Goal: Task Accomplishment & Management: Complete application form

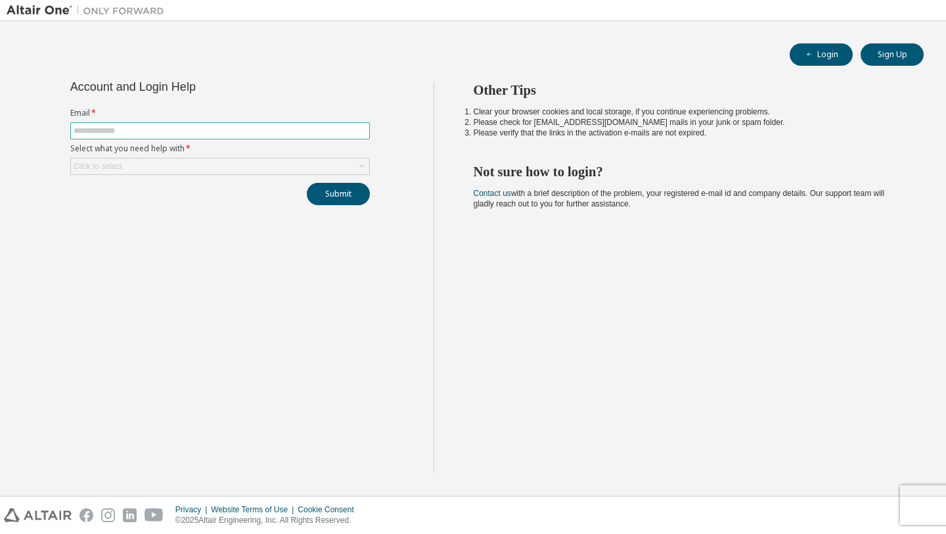
click at [254, 132] on input "text" at bounding box center [220, 130] width 293 height 11
type input "**********"
click at [179, 168] on div "Click to select" at bounding box center [220, 166] width 298 height 16
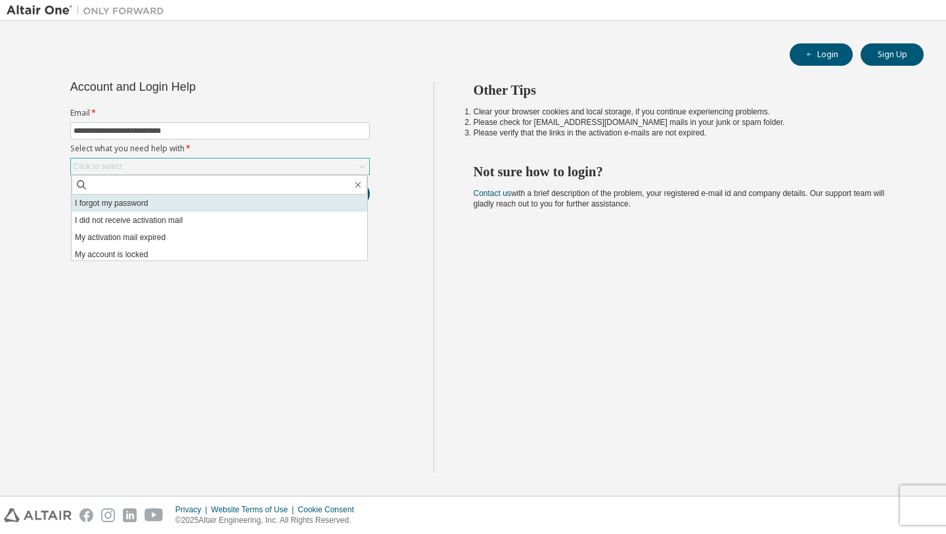
click at [146, 203] on li "I forgot my password" at bounding box center [220, 202] width 296 height 17
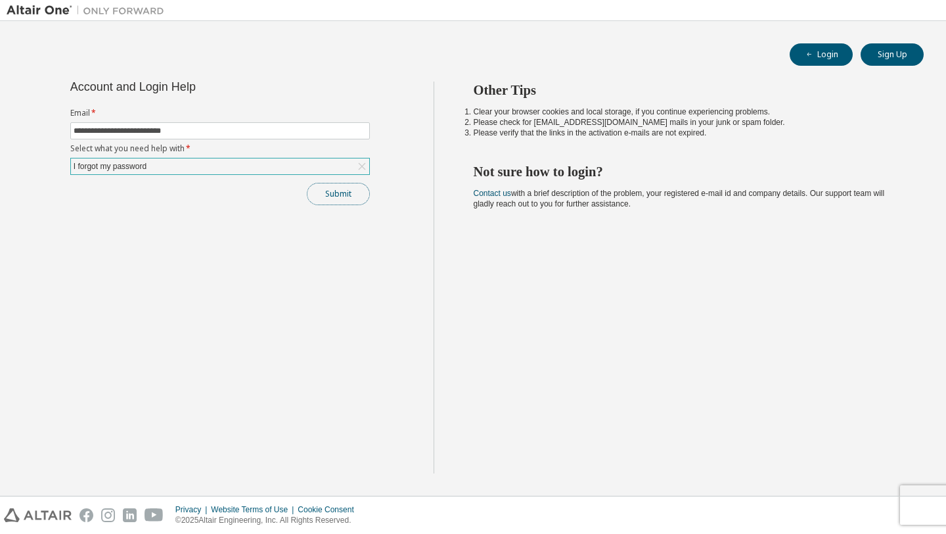
click at [343, 193] on button "Submit" at bounding box center [338, 194] width 63 height 22
click at [340, 194] on button "Submit" at bounding box center [338, 194] width 63 height 22
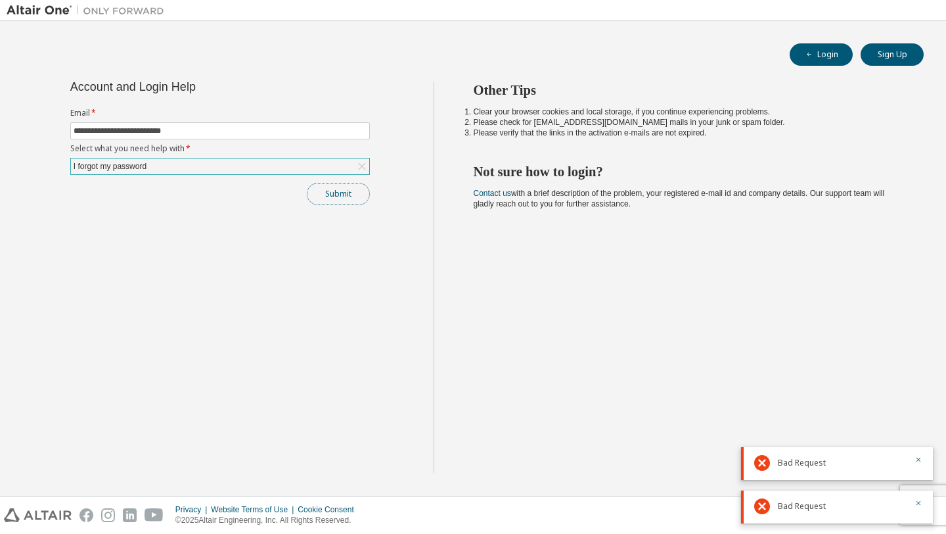
click at [340, 194] on button "Submit" at bounding box center [338, 194] width 63 height 22
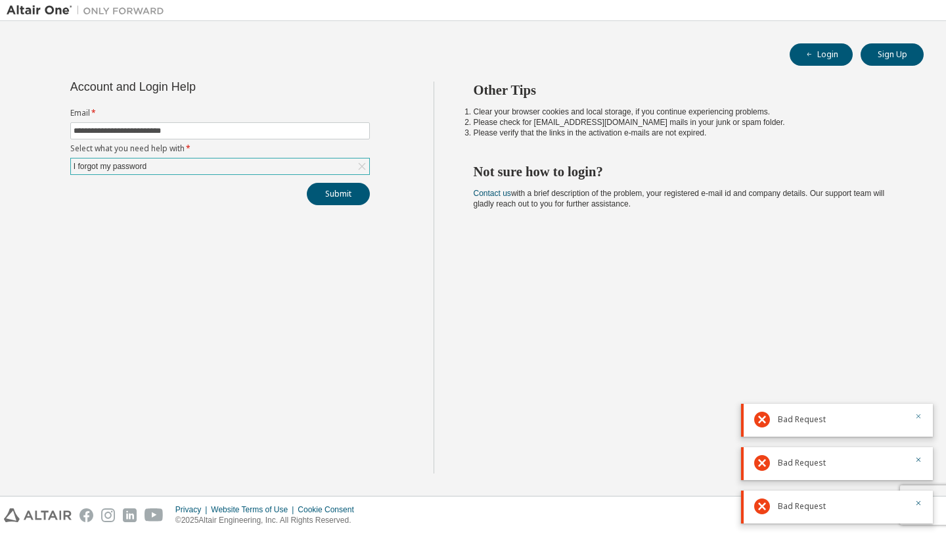
click at [919, 420] on icon "button" at bounding box center [919, 416] width 8 height 8
click at [915, 459] on icon "button" at bounding box center [919, 459] width 8 height 8
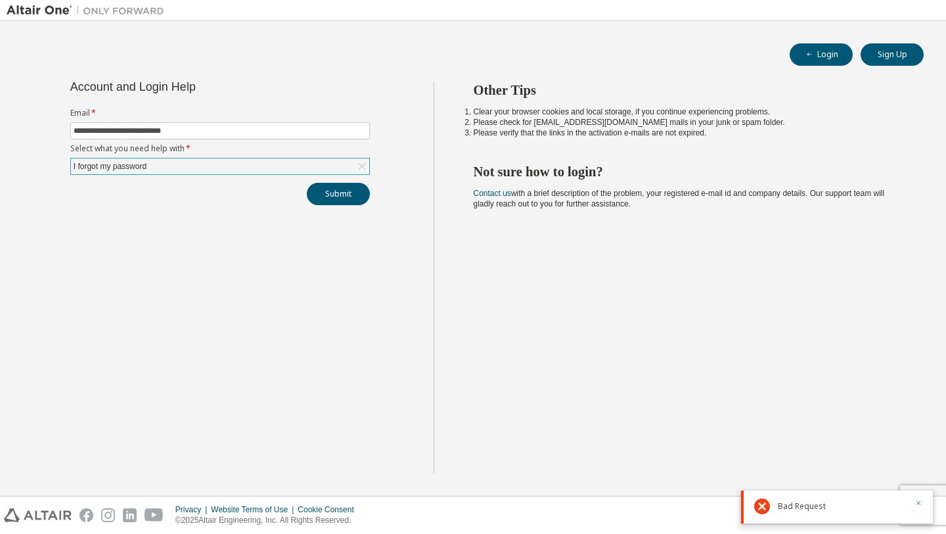
click at [916, 504] on icon "button" at bounding box center [919, 503] width 8 height 8
click at [325, 166] on div "I forgot my password" at bounding box center [220, 166] width 298 height 16
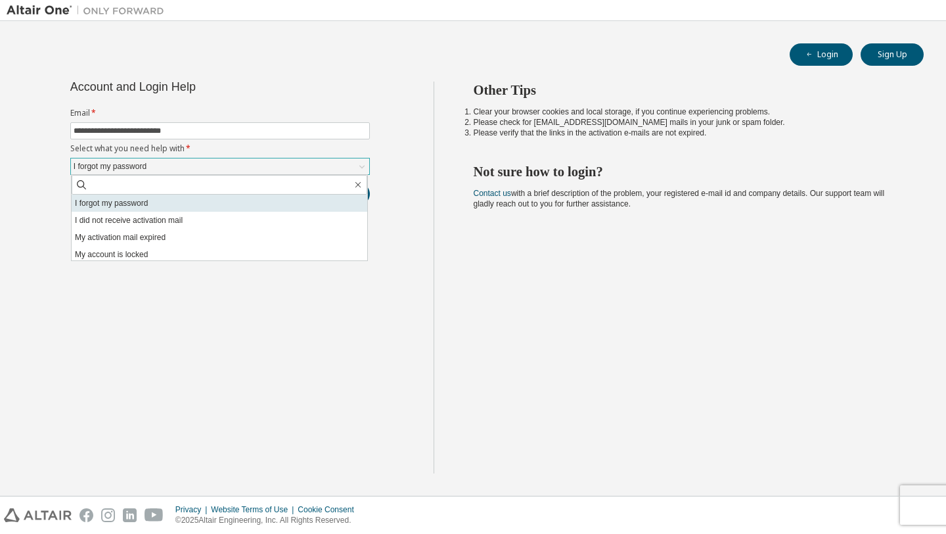
click at [200, 198] on li "I forgot my password" at bounding box center [220, 202] width 296 height 17
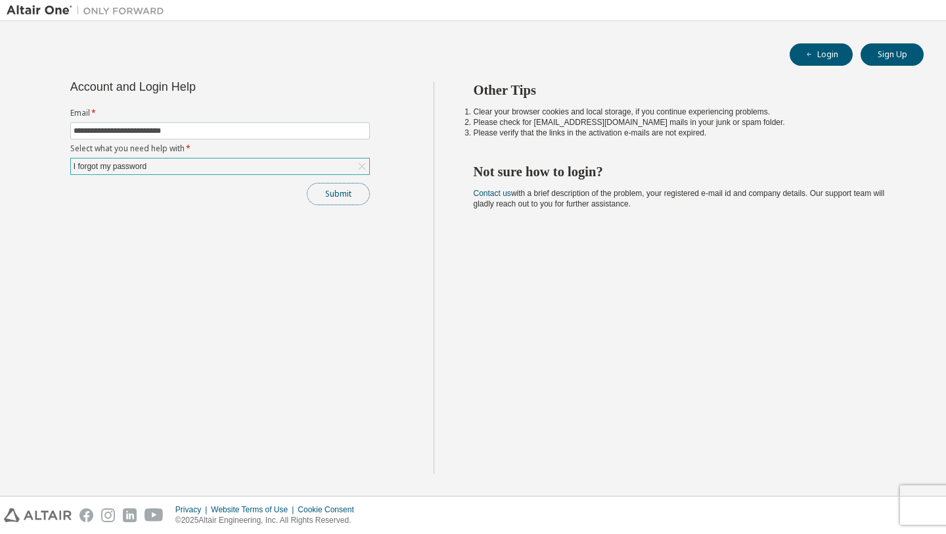
click at [323, 198] on button "Submit" at bounding box center [338, 194] width 63 height 22
click at [332, 194] on button "Submit" at bounding box center [338, 194] width 63 height 22
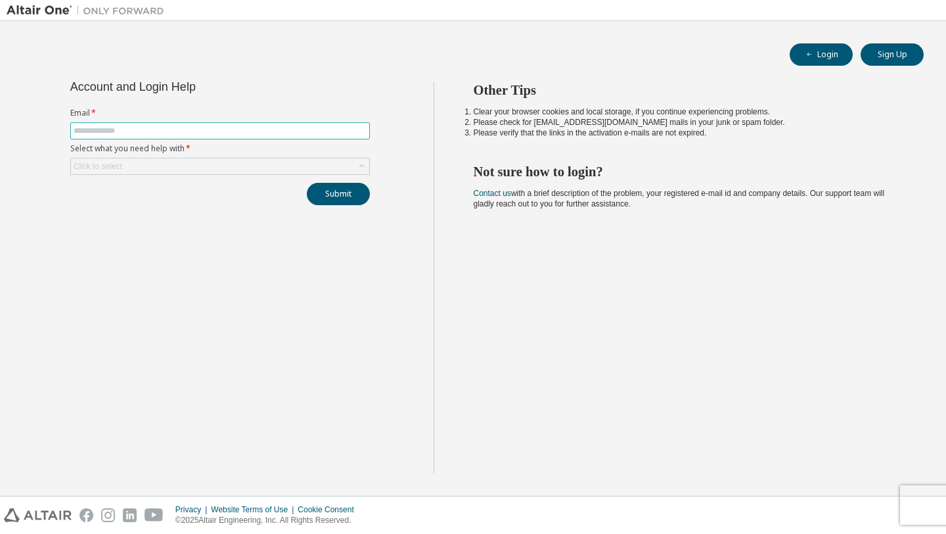
click at [275, 127] on input "text" at bounding box center [220, 130] width 293 height 11
type input "**********"
click at [196, 163] on div "Click to select" at bounding box center [220, 166] width 298 height 16
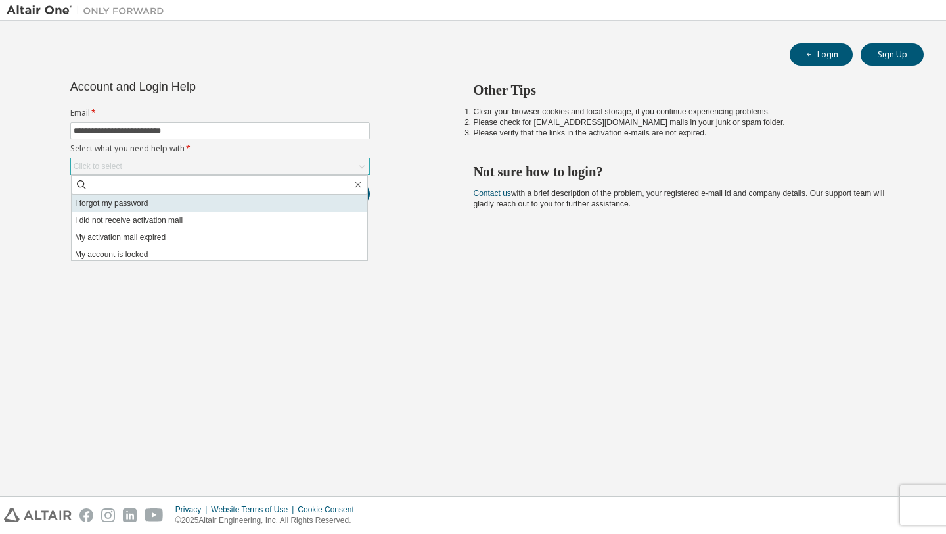
click at [151, 209] on li "I forgot my password" at bounding box center [220, 202] width 296 height 17
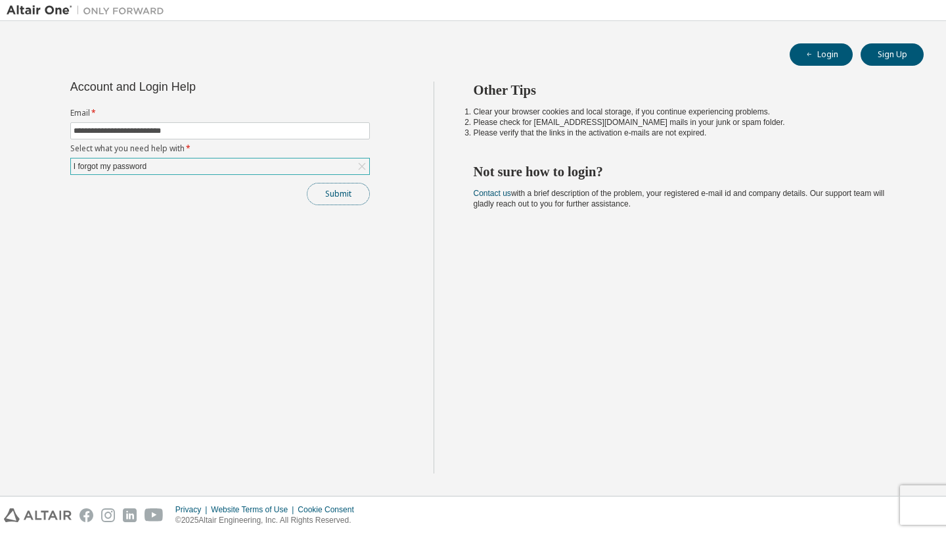
click at [330, 204] on button "Submit" at bounding box center [338, 194] width 63 height 22
click at [316, 164] on div "I forgot my password" at bounding box center [220, 166] width 298 height 16
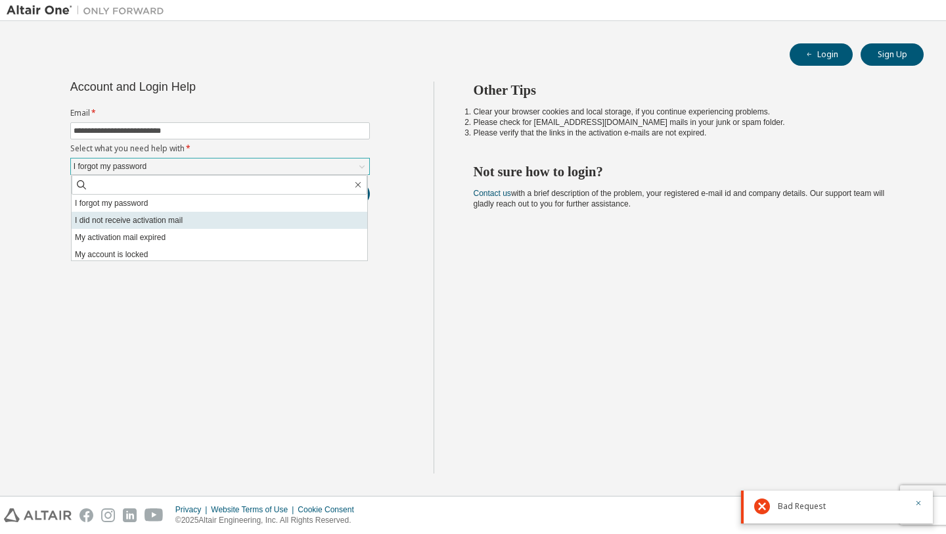
click at [240, 218] on li "I did not receive activation mail" at bounding box center [220, 220] width 296 height 17
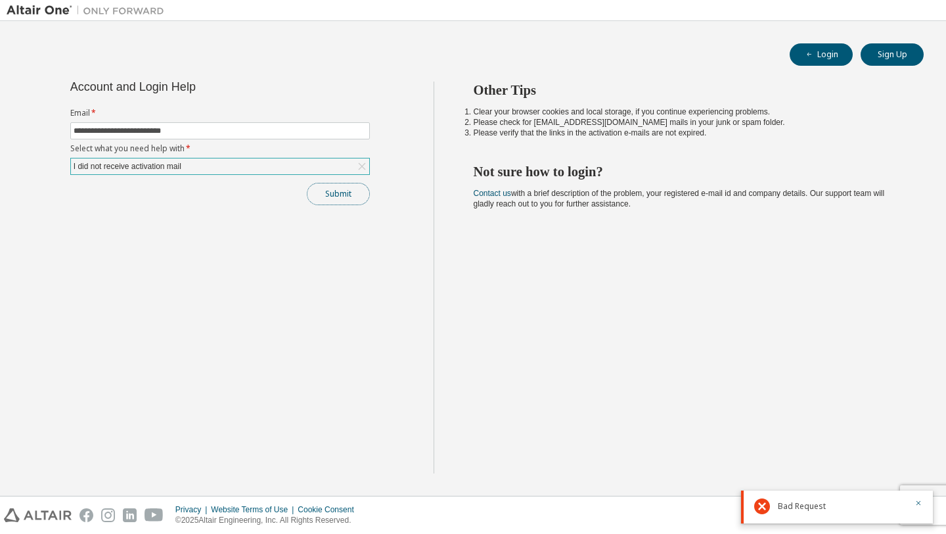
click at [334, 196] on button "Submit" at bounding box center [338, 194] width 63 height 22
click at [246, 170] on div "I did not receive activation mail" at bounding box center [220, 166] width 298 height 16
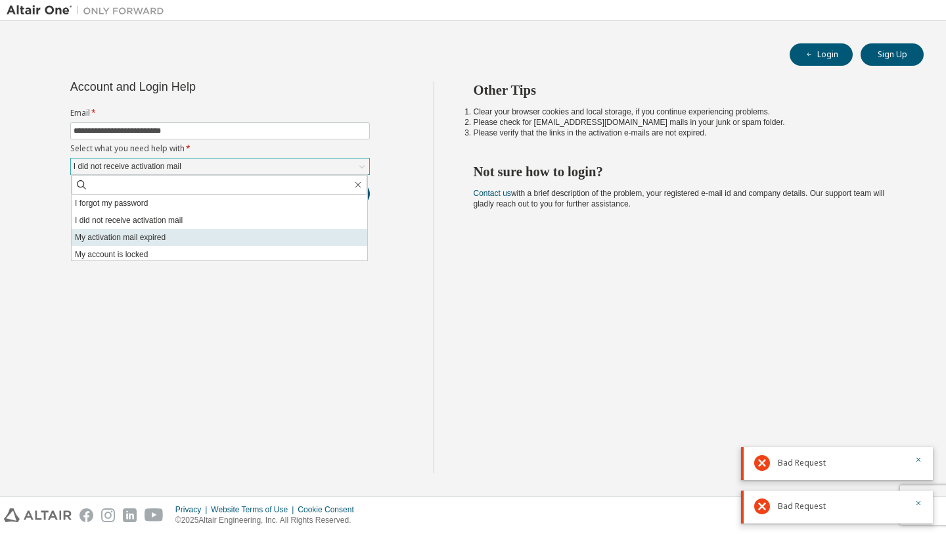
click at [179, 236] on li "My activation mail expired" at bounding box center [220, 237] width 296 height 17
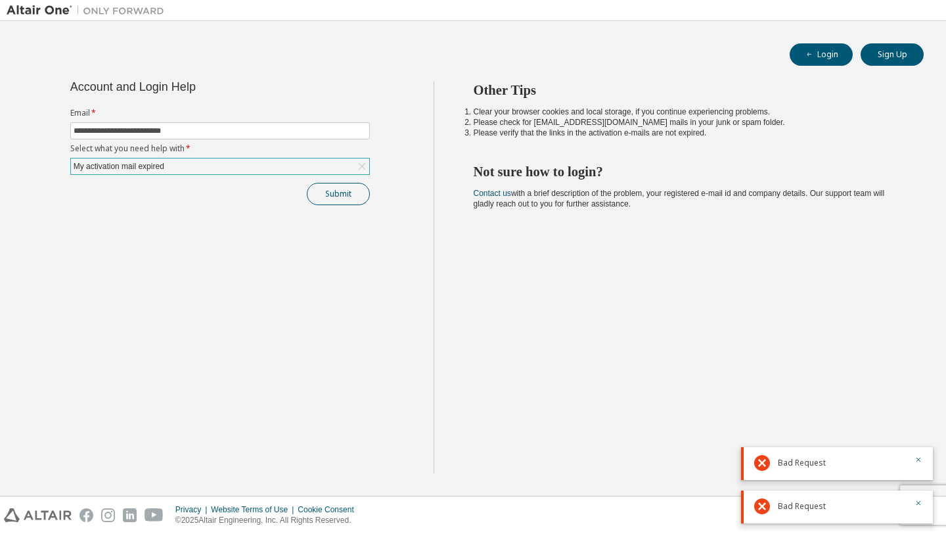
drag, startPoint x: 330, startPoint y: 181, endPoint x: 329, endPoint y: 193, distance: 11.2
click at [329, 193] on div "**********" at bounding box center [219, 143] width 315 height 124
click at [329, 193] on button "Submit" at bounding box center [338, 194] width 63 height 22
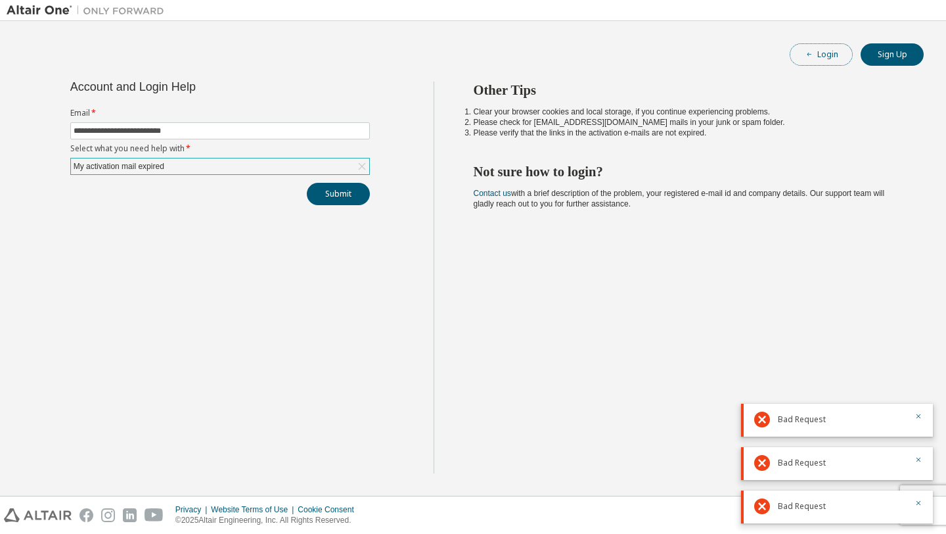
click at [812, 63] on button "Login" at bounding box center [821, 54] width 63 height 22
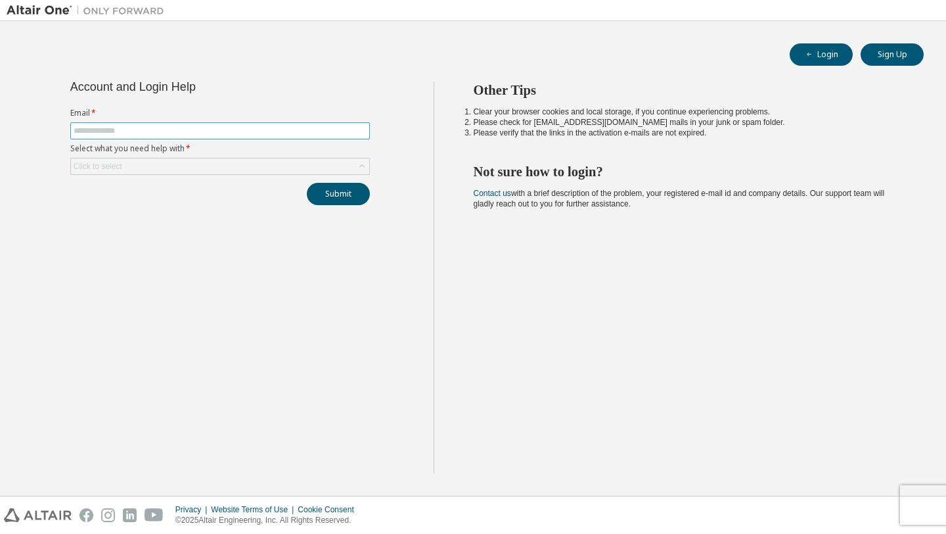
click at [139, 137] on span at bounding box center [220, 130] width 300 height 17
click at [134, 133] on input "text" at bounding box center [220, 130] width 293 height 11
type input "**********"
click at [139, 167] on div "Click to select" at bounding box center [220, 166] width 298 height 16
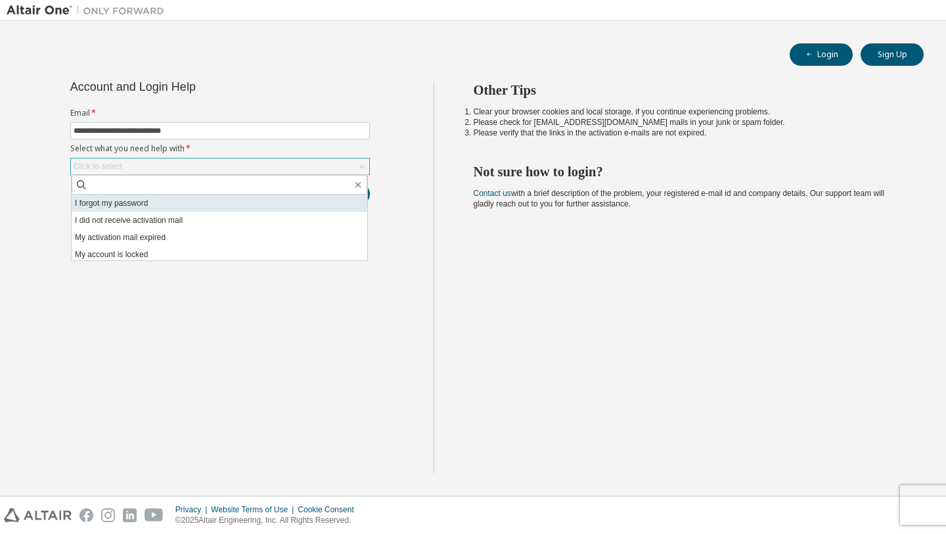
click at [124, 206] on li "I forgot my password" at bounding box center [220, 202] width 296 height 17
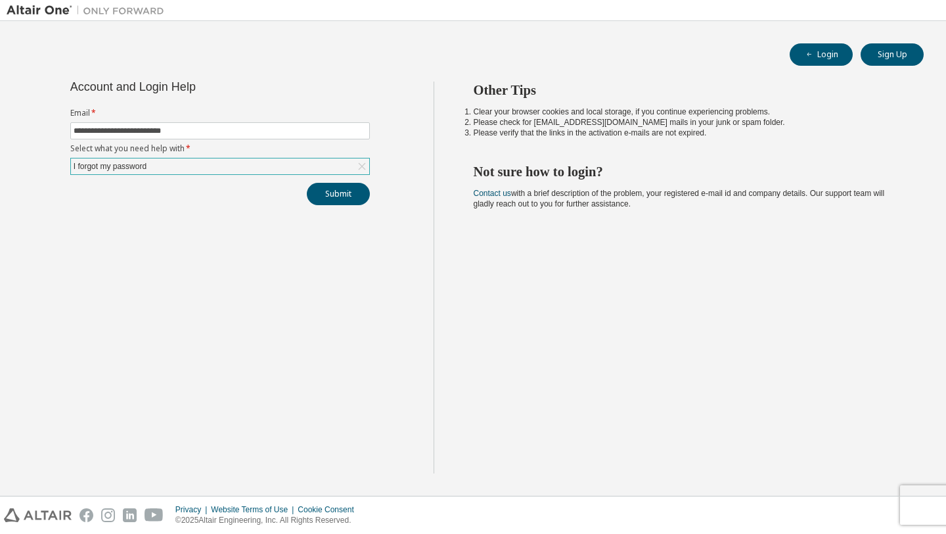
click at [926, 505] on div "Privacy Website Terms of Use Cookie Consent © 2025 Altair Engineering, Inc. All…" at bounding box center [473, 514] width 946 height 37
click at [271, 167] on div "I forgot my password" at bounding box center [220, 166] width 298 height 16
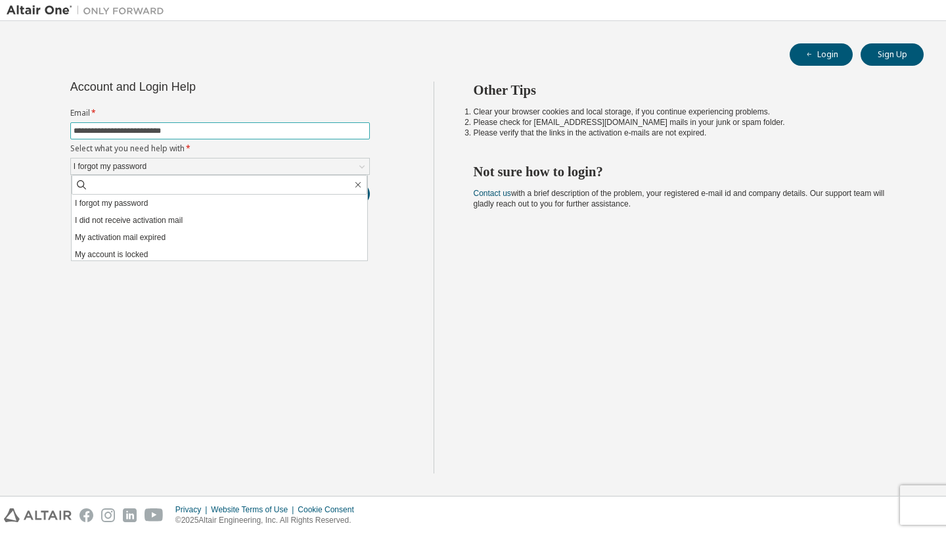
click at [258, 127] on input "**********" at bounding box center [220, 130] width 293 height 11
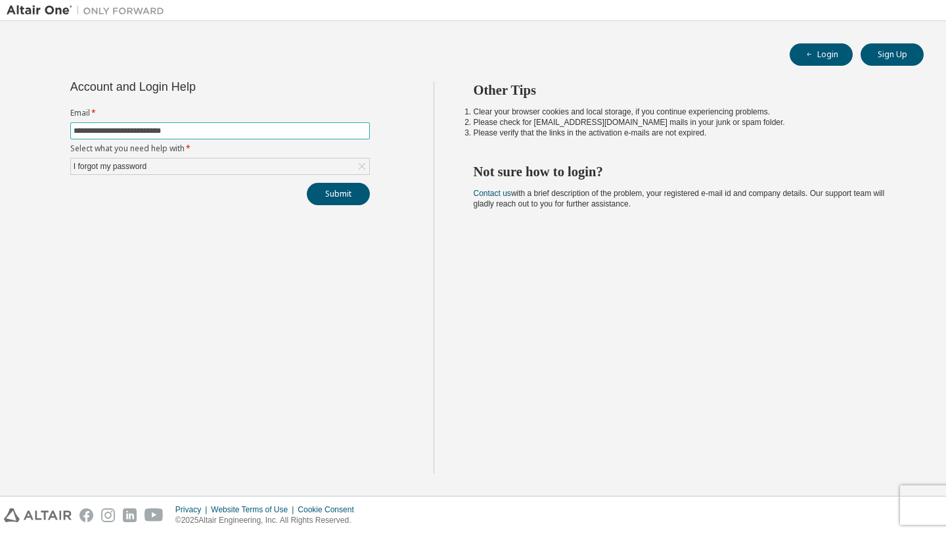
click at [307, 183] on button "Submit" at bounding box center [338, 194] width 63 height 22
click at [796, 501] on span "Bad Request" at bounding box center [802, 506] width 48 height 11
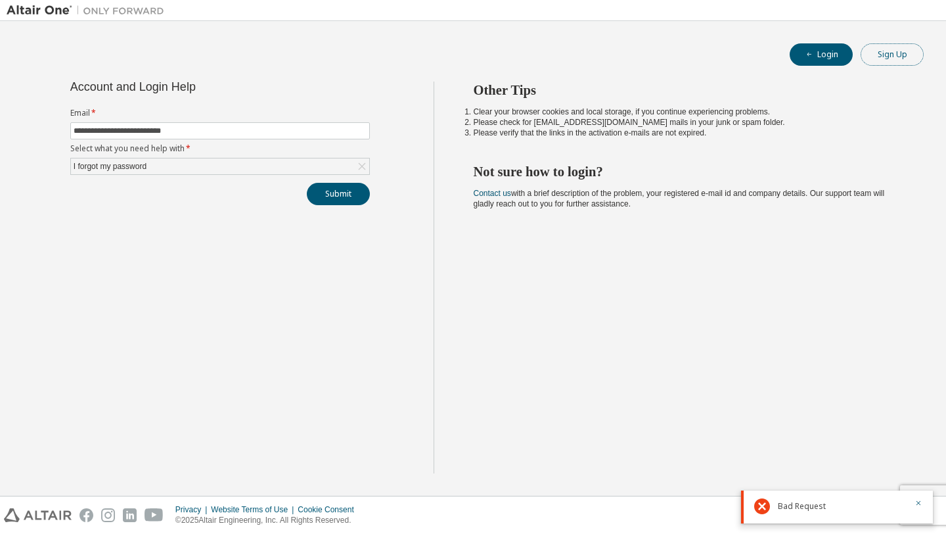
click at [900, 56] on button "Sign Up" at bounding box center [892, 54] width 63 height 22
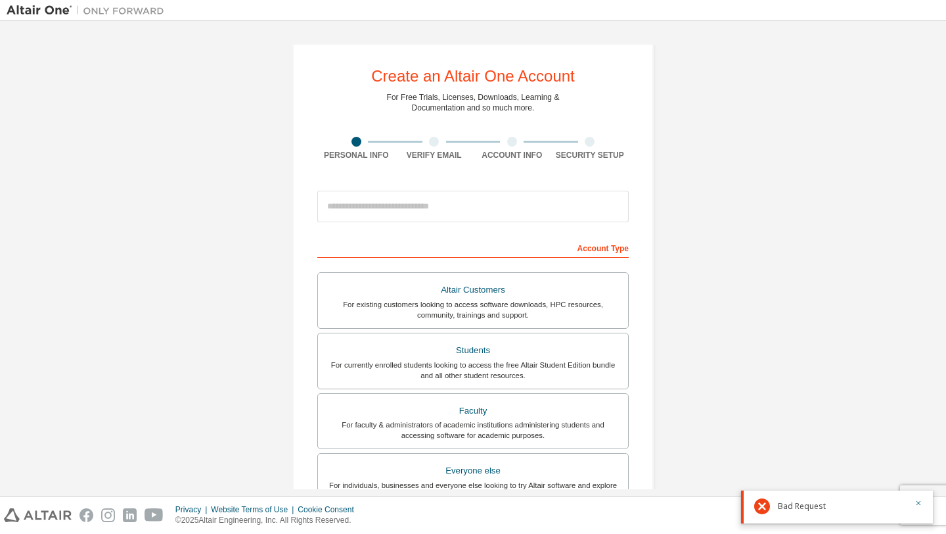
scroll to position [39, 0]
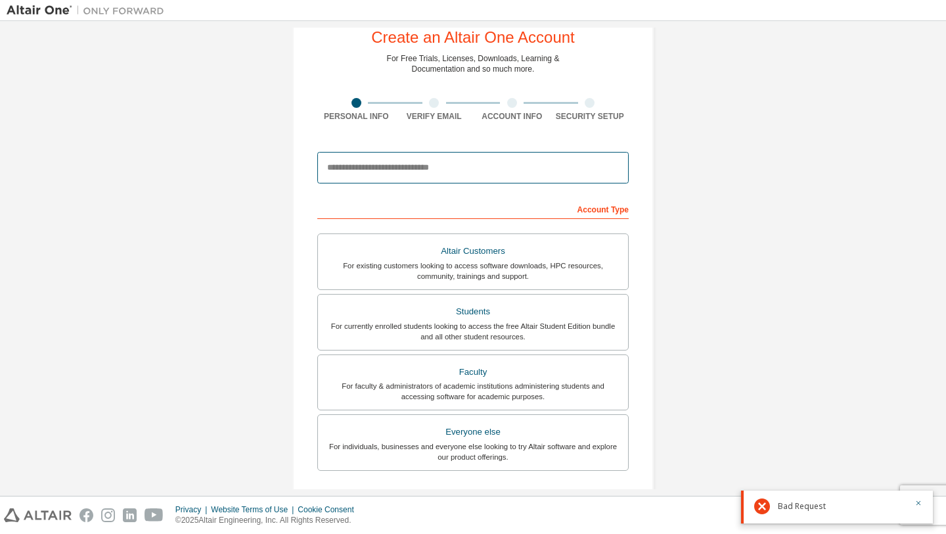
click at [415, 164] on input "email" at bounding box center [472, 168] width 311 height 32
type input "**********"
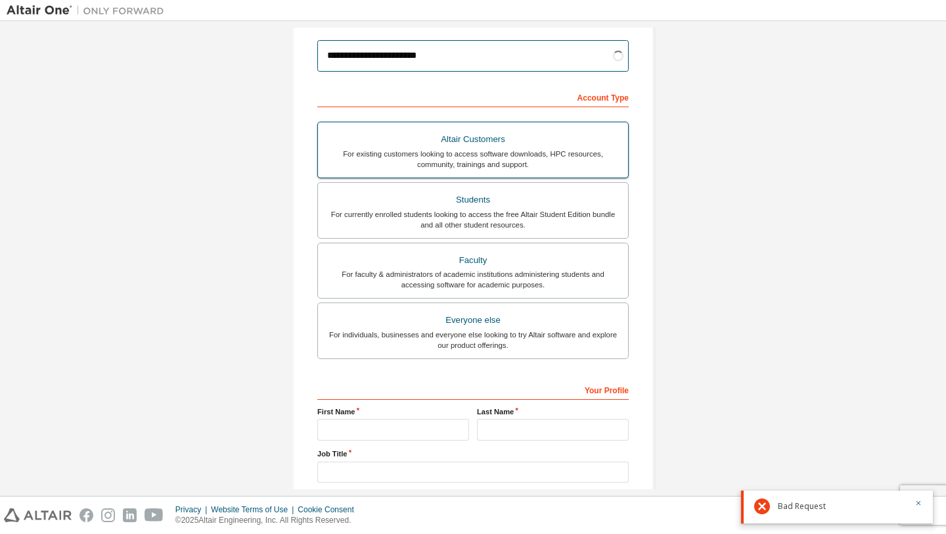
scroll to position [235, 0]
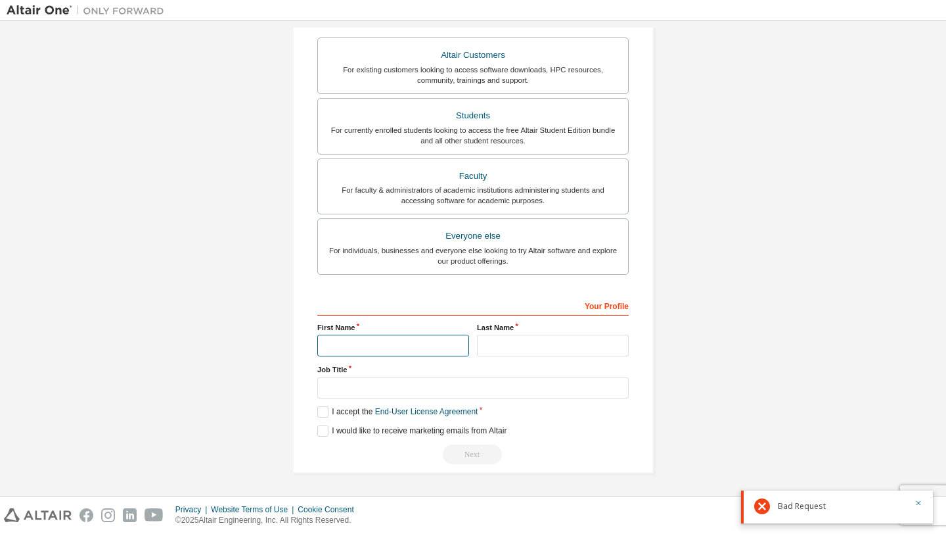
click at [388, 342] on input "text" at bounding box center [393, 345] width 152 height 22
type input "*****"
click at [511, 342] on input "text" at bounding box center [553, 345] width 152 height 22
type input "*********"
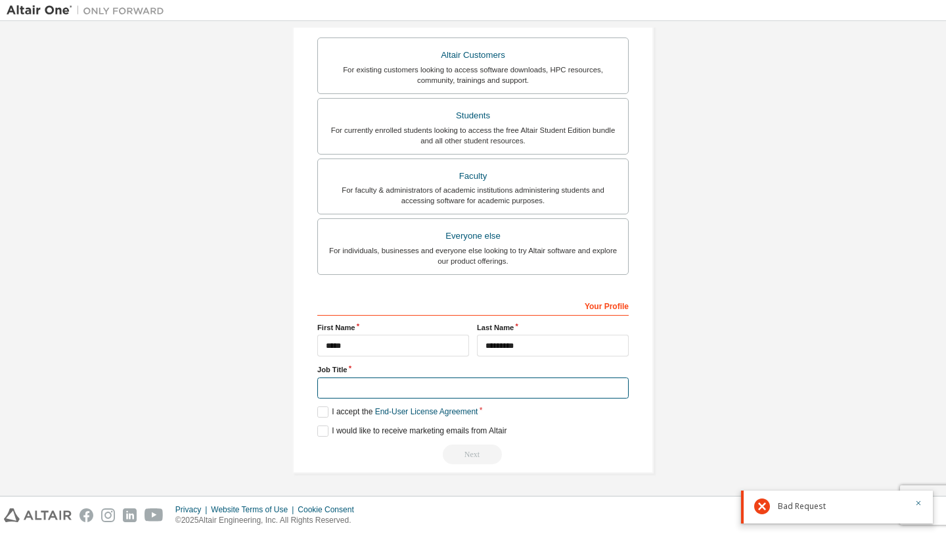
click at [453, 392] on input "text" at bounding box center [472, 388] width 311 height 22
type input "*"
type input "********"
click at [323, 409] on label "I accept the End-User License Agreement" at bounding box center [397, 411] width 160 height 11
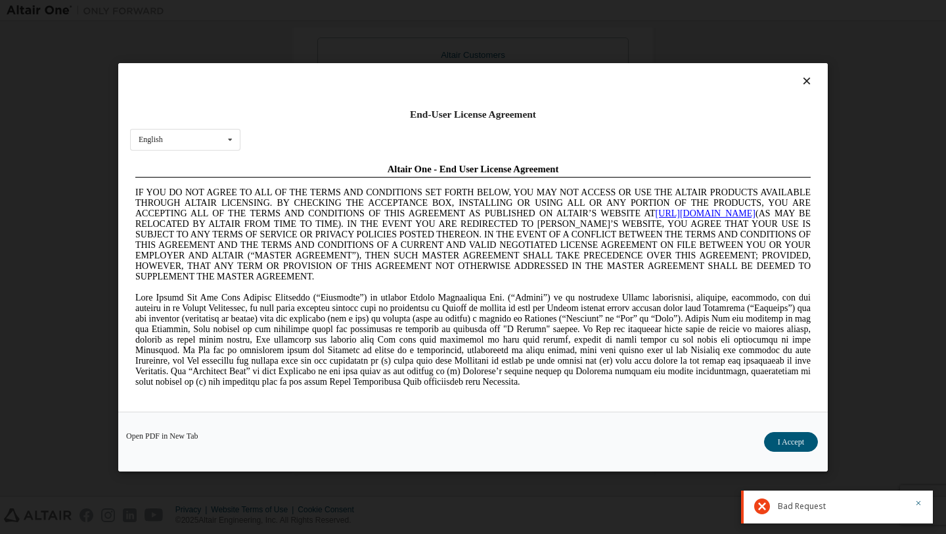
scroll to position [0, 0]
click at [798, 431] on button "I Accept" at bounding box center [791, 441] width 54 height 20
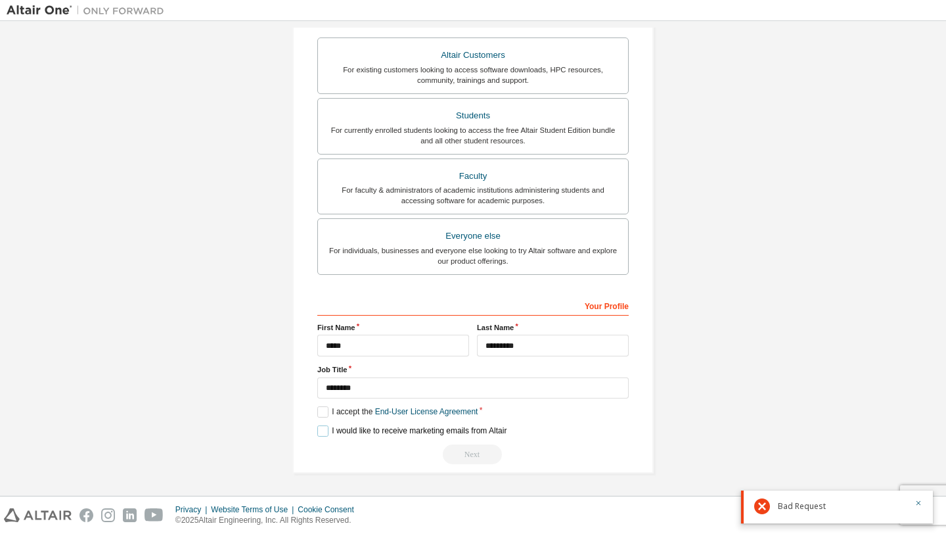
click at [321, 432] on label "I would like to receive marketing emails from Altair" at bounding box center [411, 430] width 189 height 11
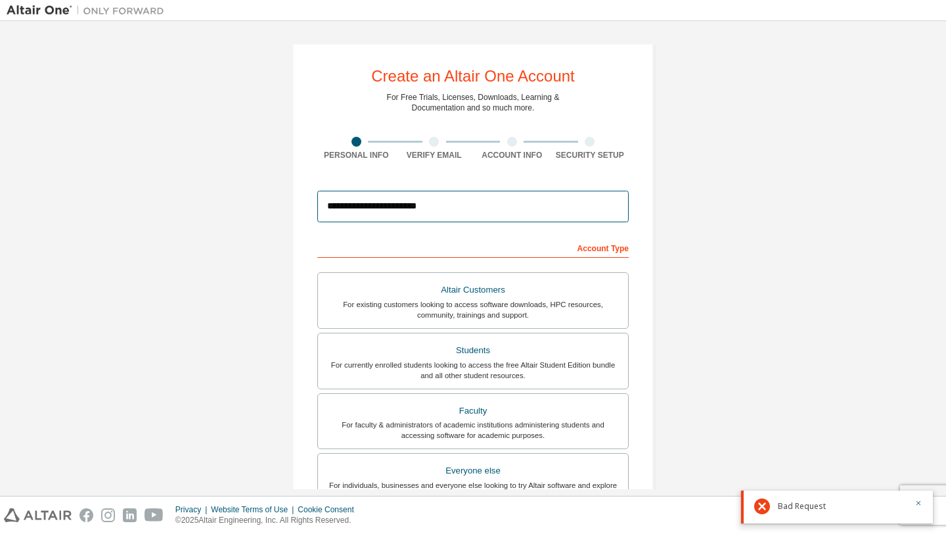
click at [534, 201] on input "**********" at bounding box center [472, 207] width 311 height 32
click at [518, 210] on input "**********" at bounding box center [472, 207] width 311 height 32
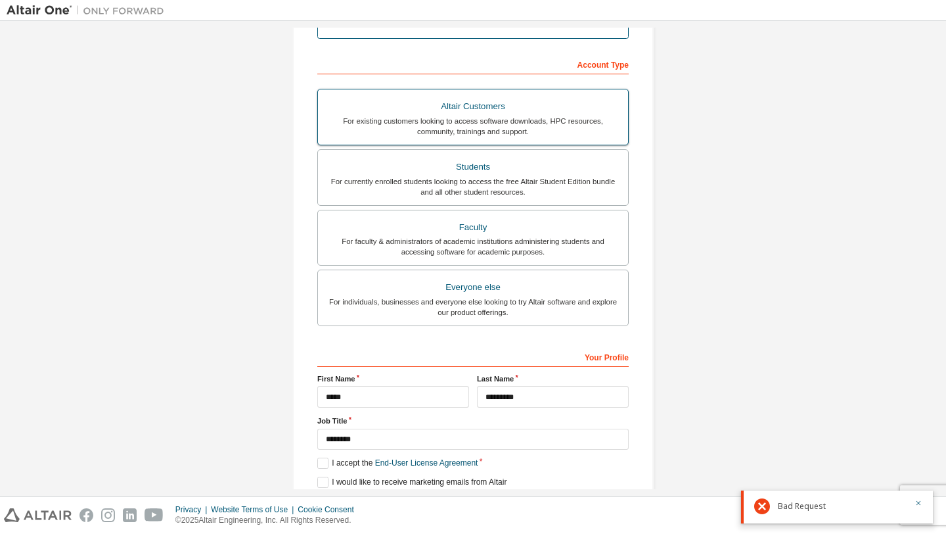
scroll to position [183, 0]
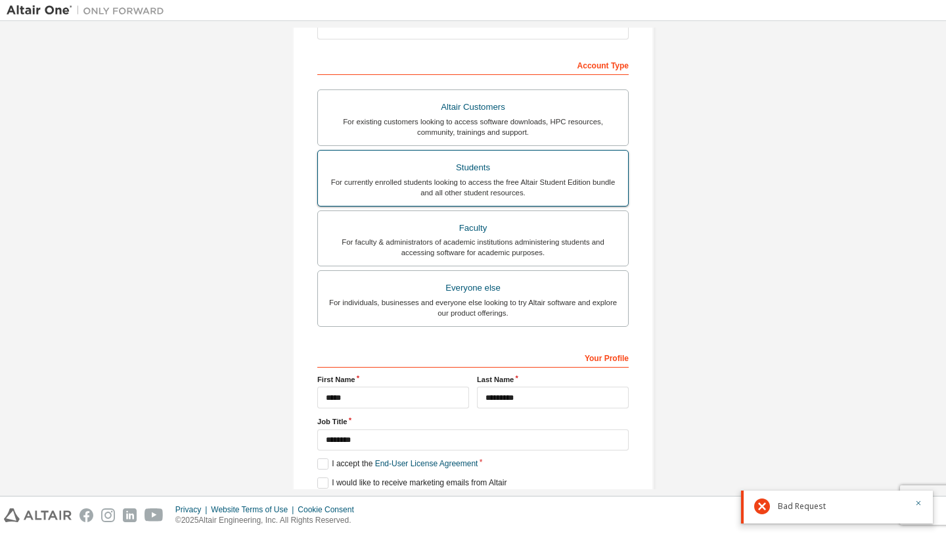
click at [512, 181] on div "For currently enrolled students looking to access the free Altair Student Editi…" at bounding box center [473, 187] width 294 height 21
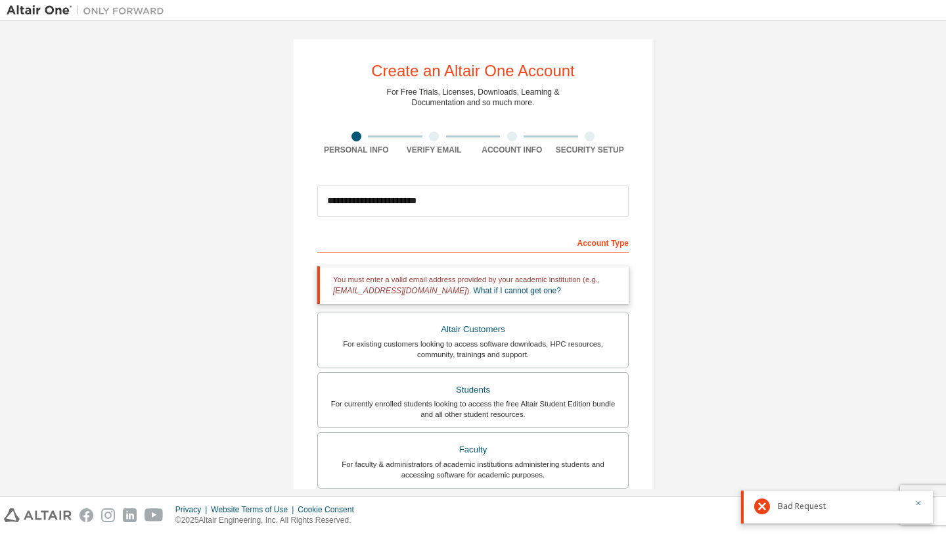
scroll to position [0, 0]
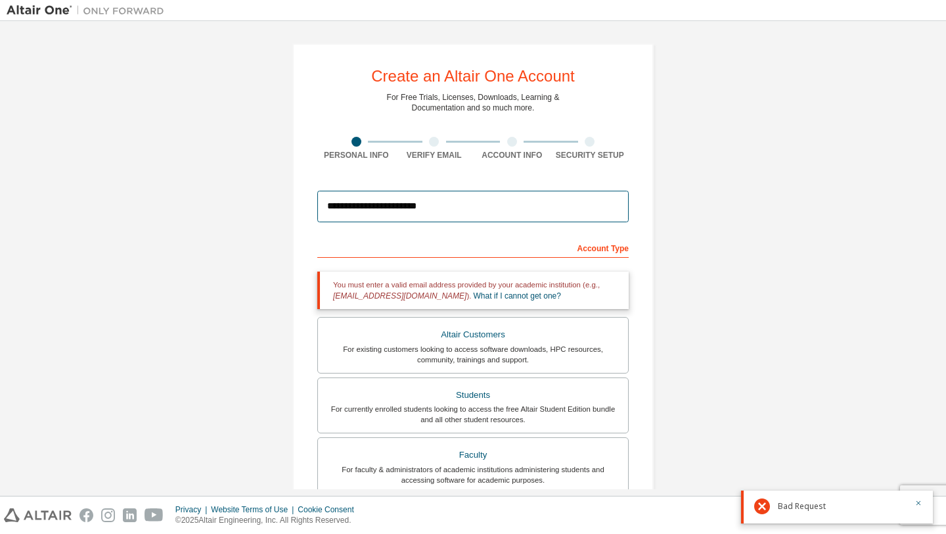
click at [447, 216] on input "**********" at bounding box center [472, 207] width 311 height 32
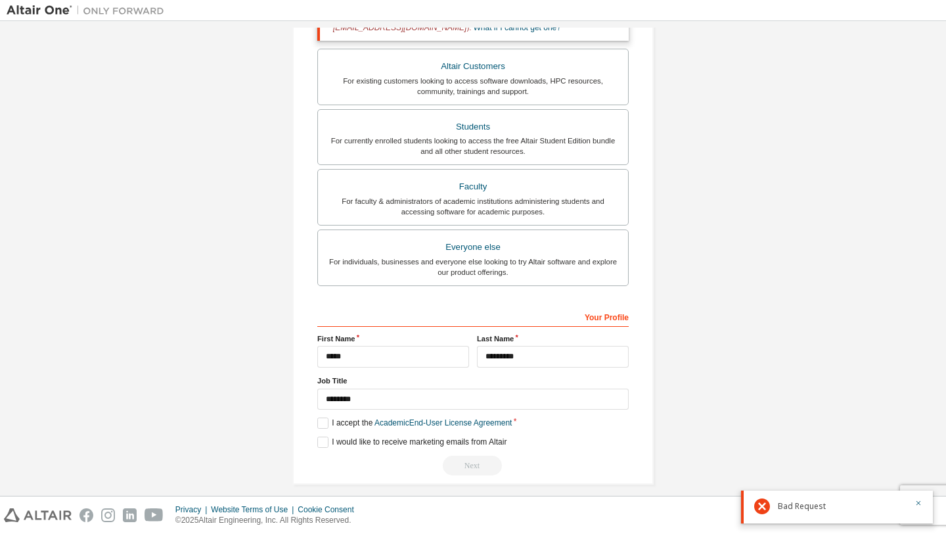
scroll to position [280, 0]
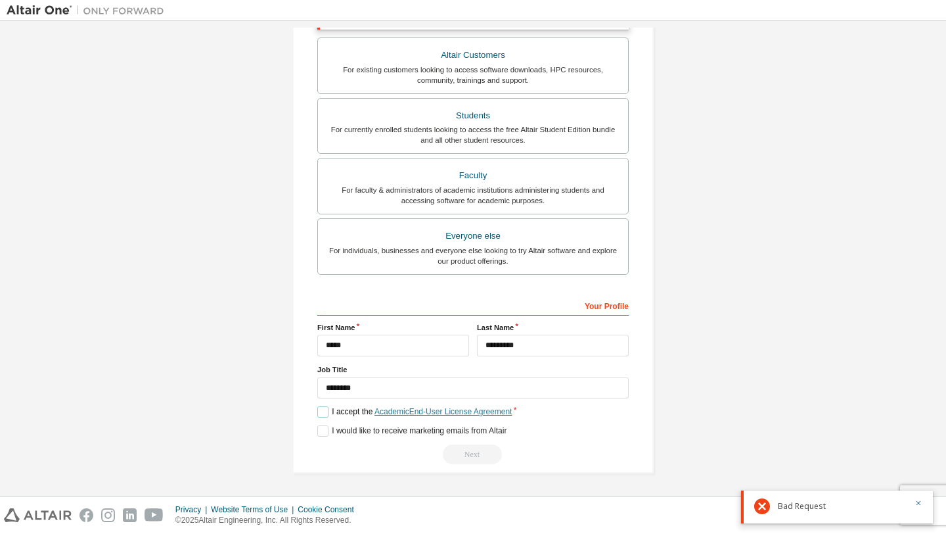
click at [376, 413] on link "Academic End-User License Agreement" at bounding box center [443, 411] width 137 height 9
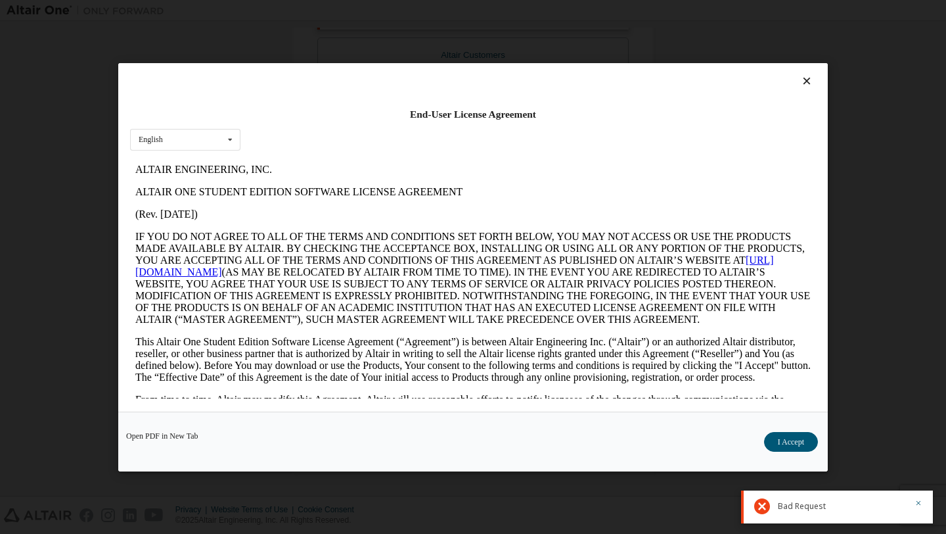
scroll to position [0, 0]
click at [774, 434] on button "I Accept" at bounding box center [791, 441] width 54 height 20
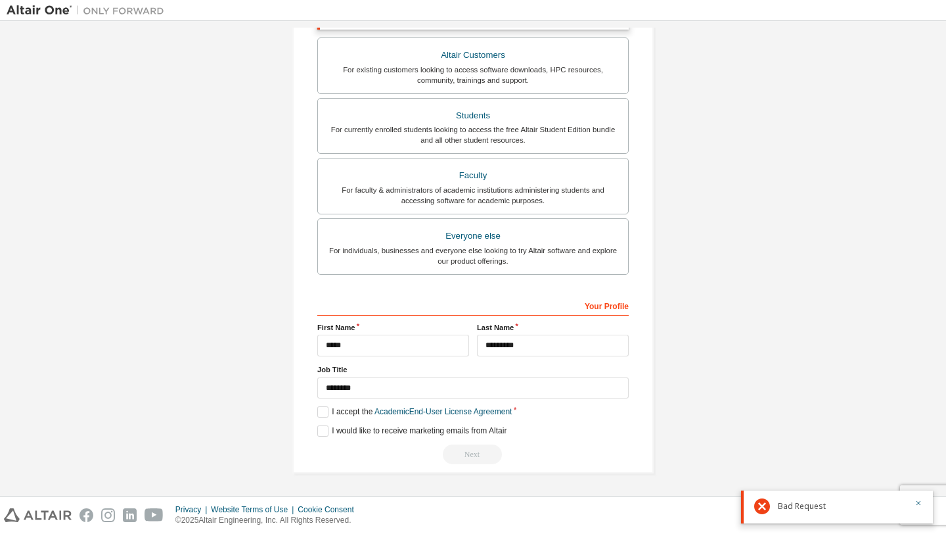
click at [472, 455] on div "Next" at bounding box center [472, 454] width 311 height 20
click at [918, 499] on icon "button" at bounding box center [919, 503] width 8 height 8
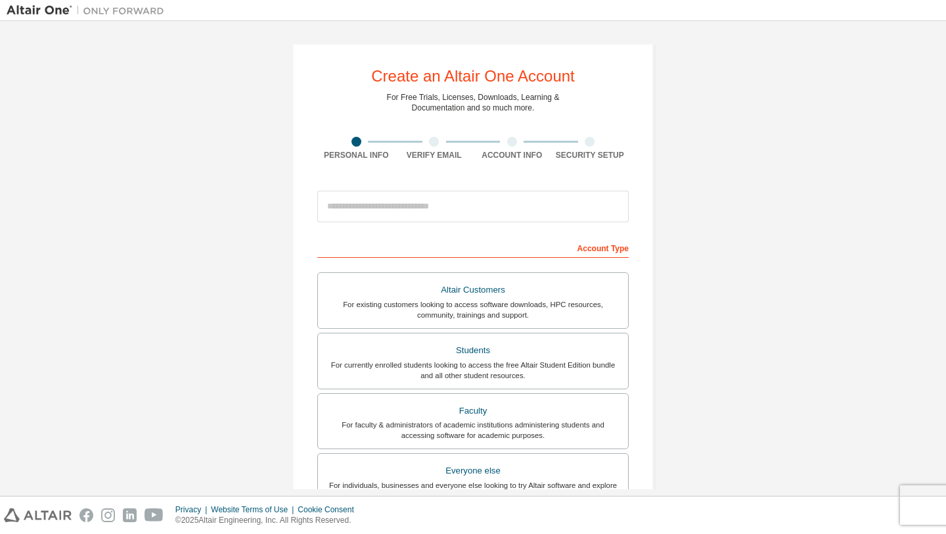
drag, startPoint x: 440, startPoint y: 187, endPoint x: 430, endPoint y: 214, distance: 28.1
click at [430, 214] on div at bounding box center [472, 206] width 311 height 45
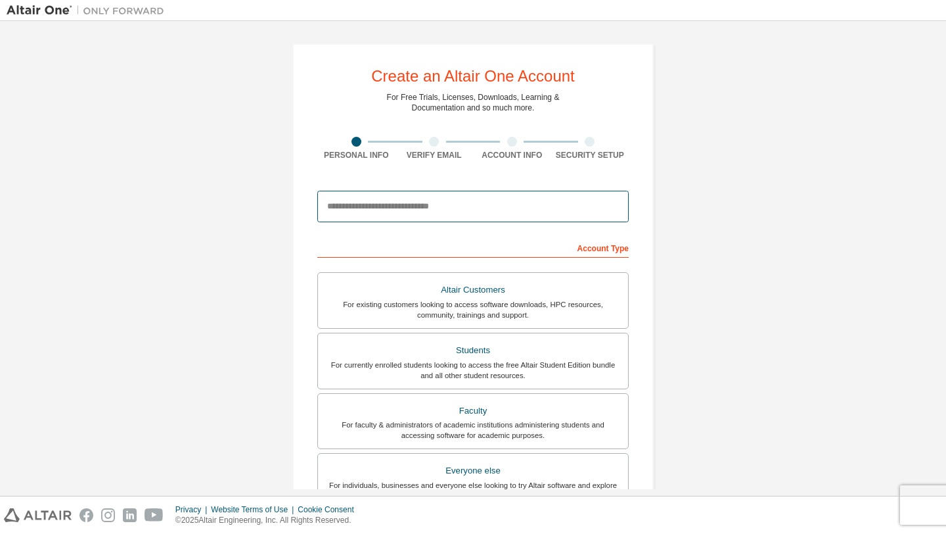
click at [430, 214] on input "email" at bounding box center [472, 207] width 311 height 32
type input "**********"
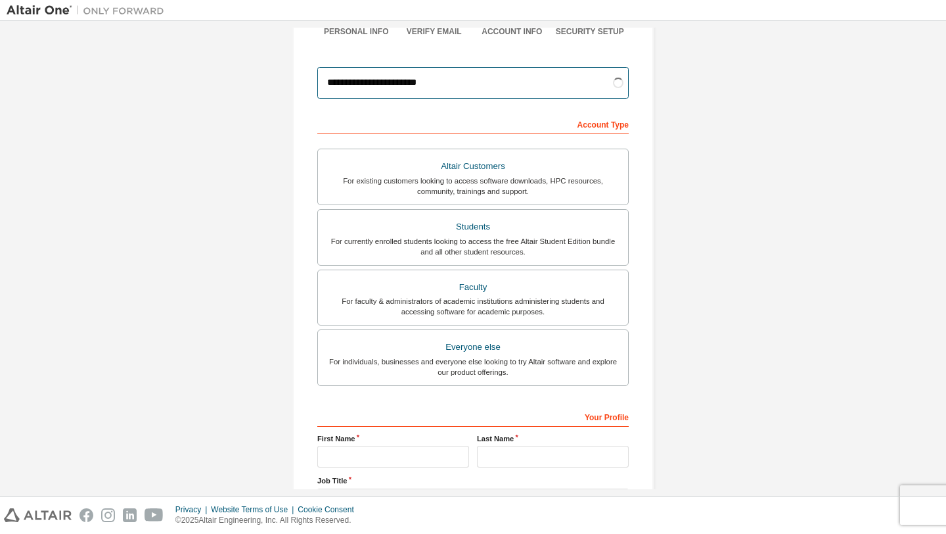
scroll to position [126, 0]
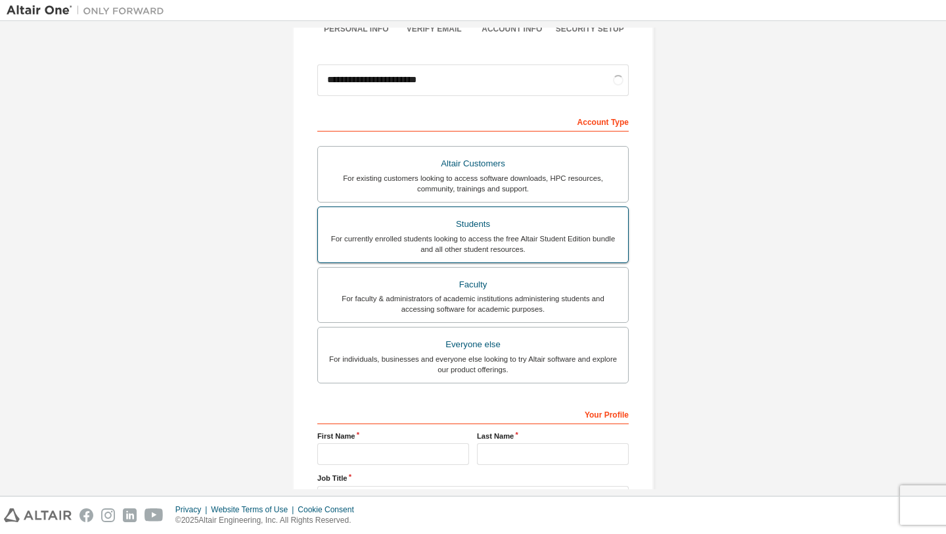
click at [455, 238] on div "For currently enrolled students looking to access the free Altair Student Editi…" at bounding box center [473, 243] width 294 height 21
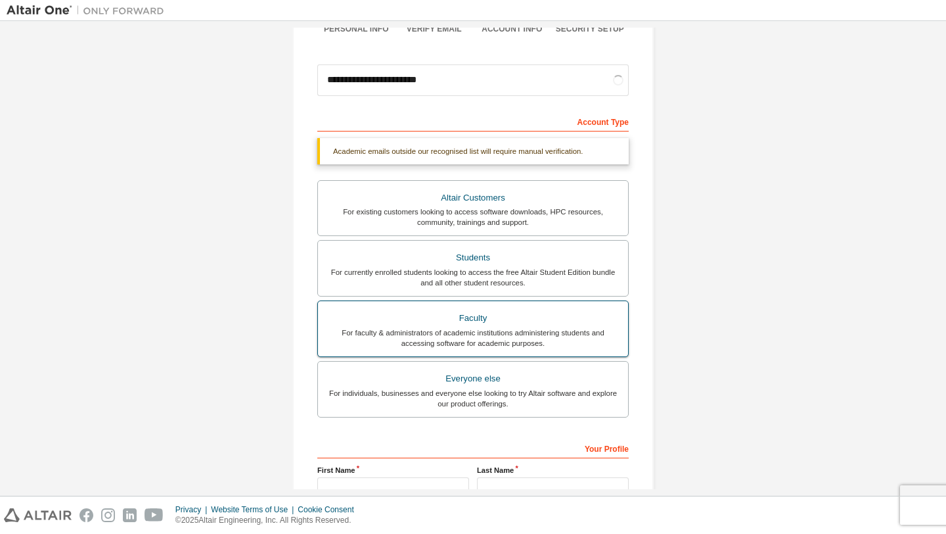
scroll to position [269, 0]
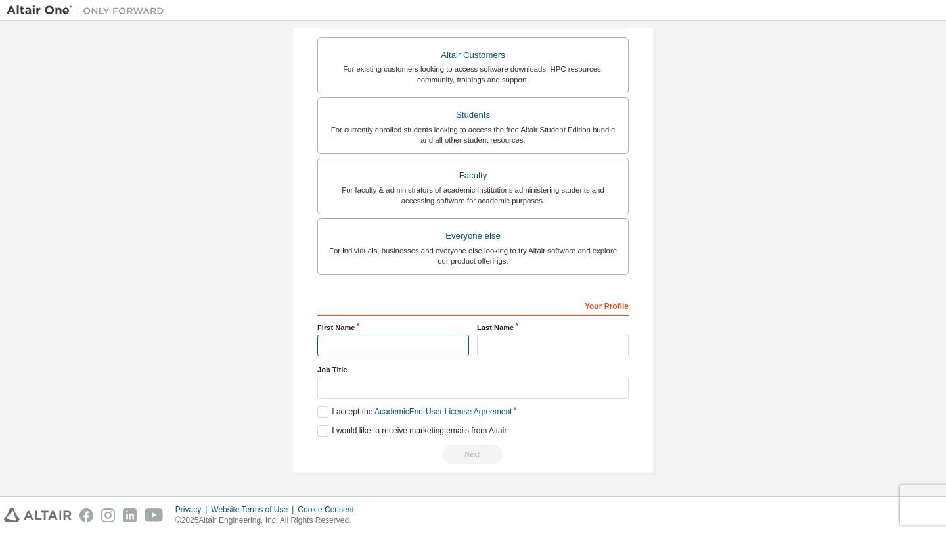
click at [385, 346] on input "text" at bounding box center [393, 345] width 152 height 22
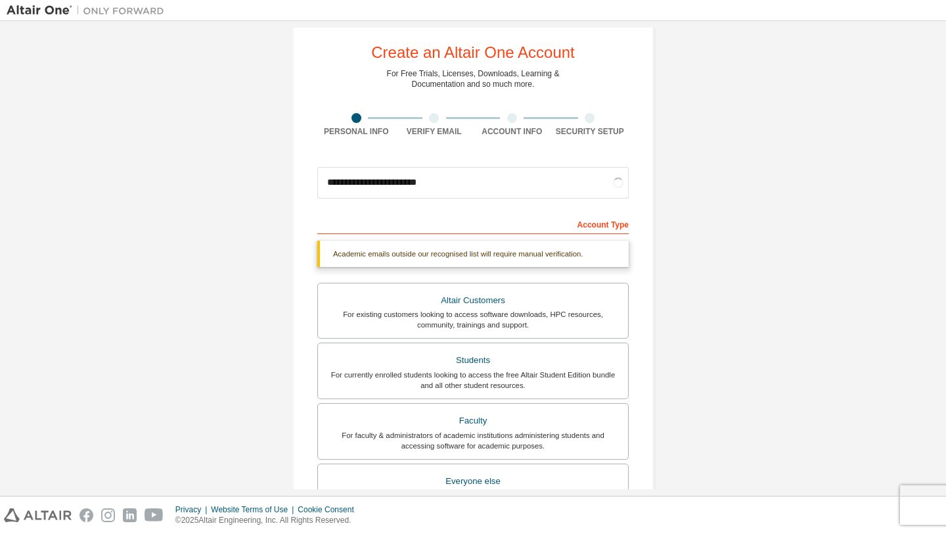
scroll to position [14, 0]
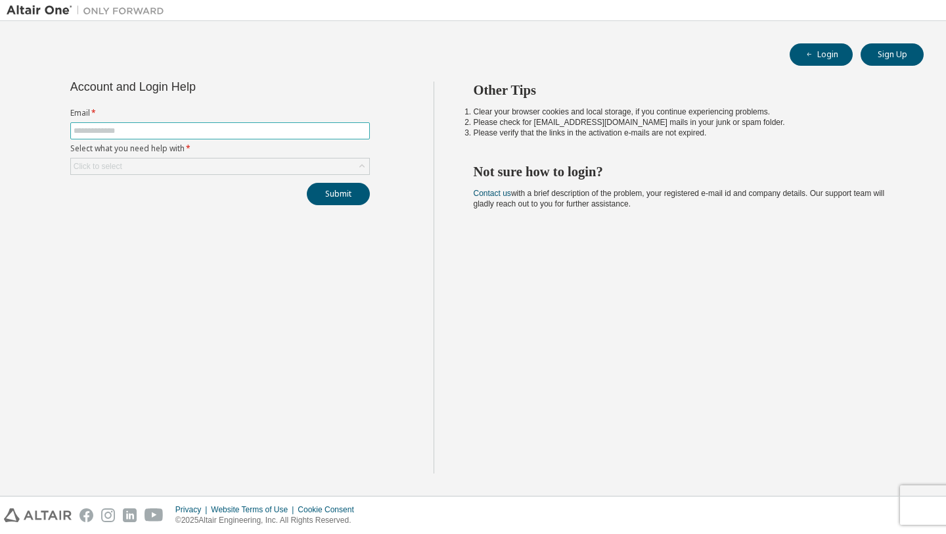
click at [286, 131] on input "text" at bounding box center [220, 130] width 293 height 11
type input "**********"
click at [231, 171] on div "Click to select" at bounding box center [220, 166] width 298 height 16
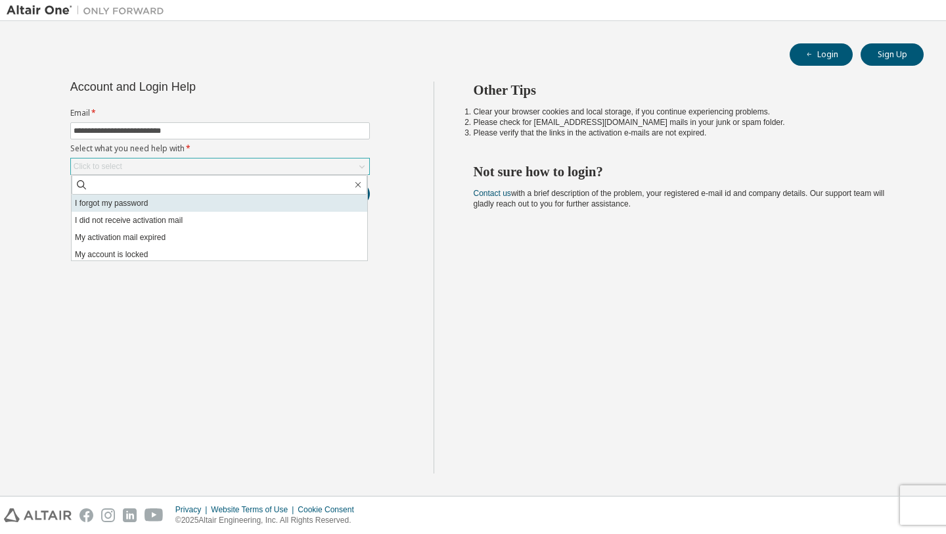
click at [191, 210] on li "I forgot my password" at bounding box center [220, 202] width 296 height 17
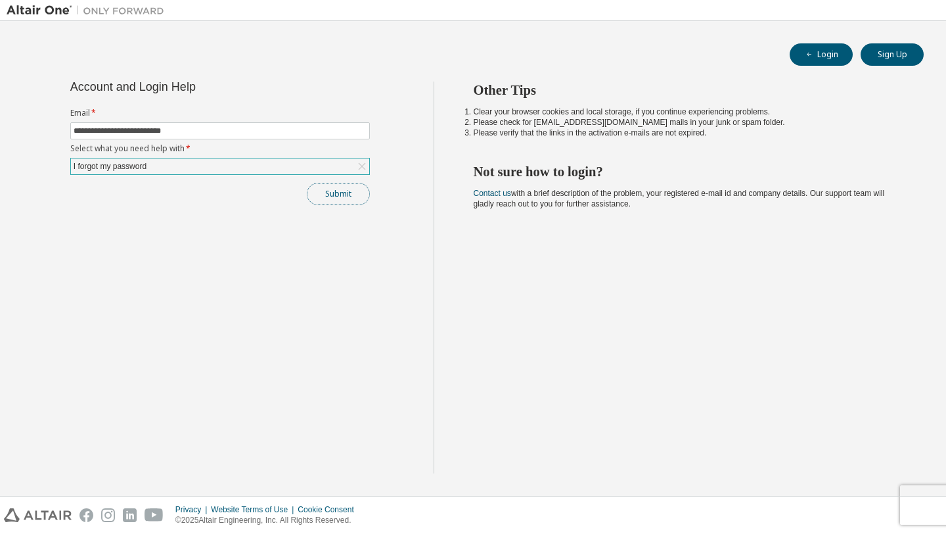
click at [347, 194] on button "Submit" at bounding box center [338, 194] width 63 height 22
click at [347, 194] on div "Submit" at bounding box center [220, 194] width 300 height 22
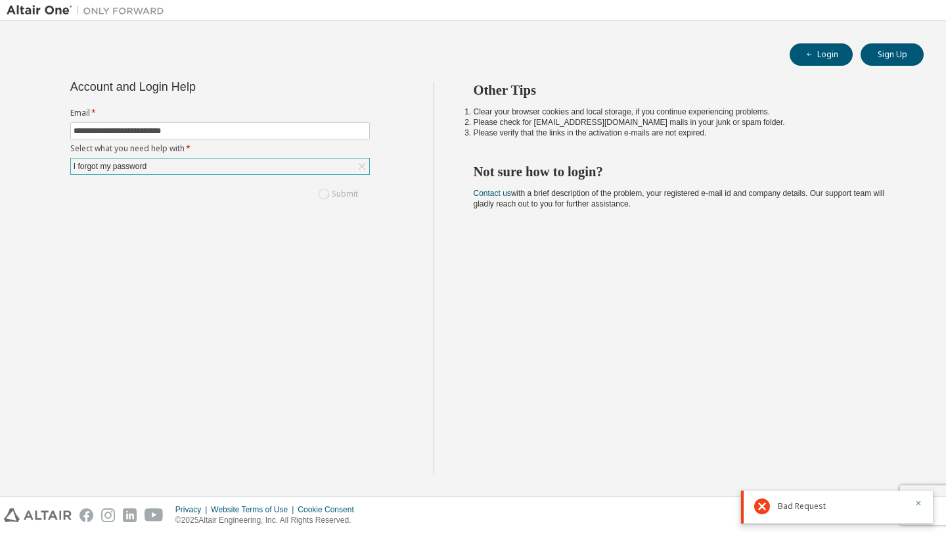
click at [347, 194] on div "Submit" at bounding box center [220, 194] width 300 height 22
click at [347, 194] on button "Submit" at bounding box center [338, 194] width 63 height 22
click at [347, 194] on div "Submit" at bounding box center [220, 194] width 300 height 22
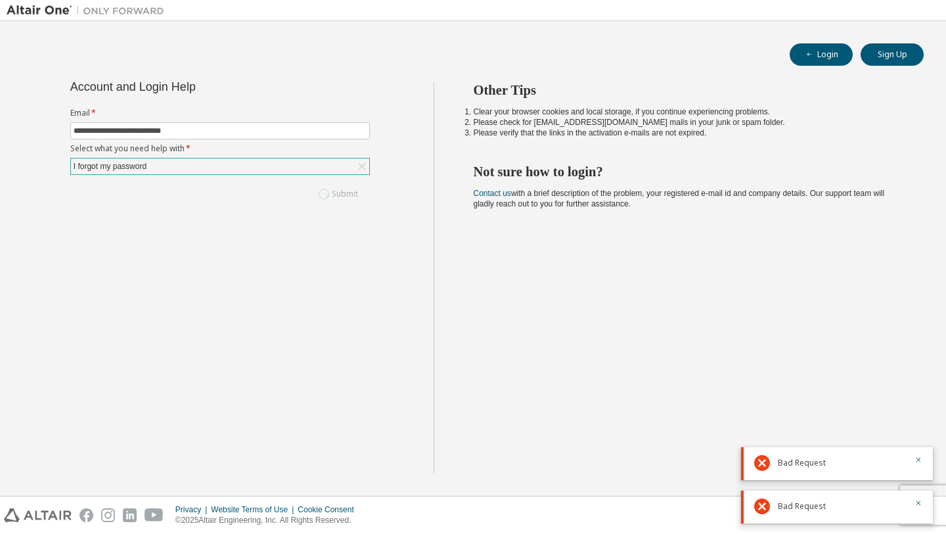
click at [347, 194] on div "Submit" at bounding box center [220, 194] width 300 height 22
click at [347, 194] on button "Submit" at bounding box center [338, 194] width 63 height 22
click at [347, 194] on div "Submit" at bounding box center [220, 194] width 300 height 22
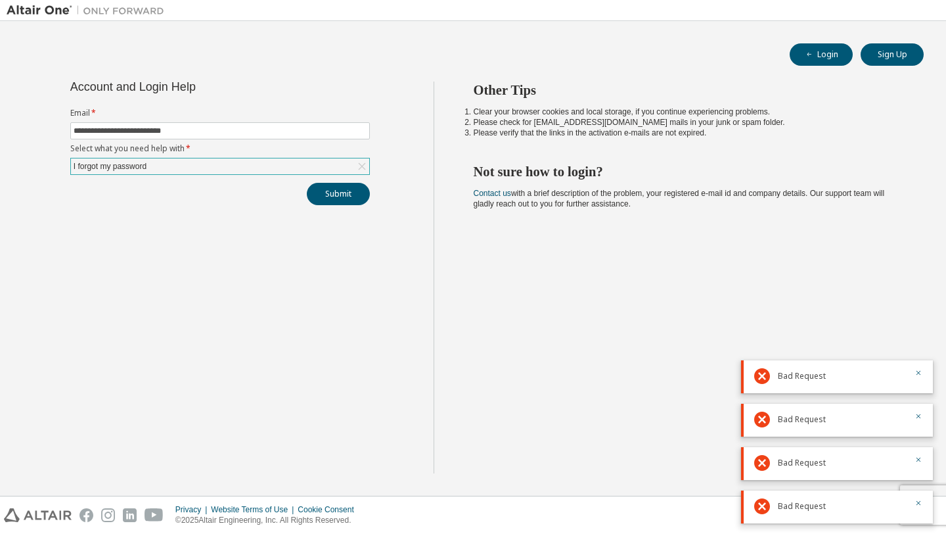
click at [647, 319] on div "Other Tips Clear your browser cookies and local storage, if you continue experi…" at bounding box center [687, 277] width 507 height 392
click at [348, 190] on button "Submit" at bounding box center [338, 194] width 63 height 22
click at [822, 61] on button "Login" at bounding box center [821, 54] width 63 height 22
